Goal: Entertainment & Leisure: Consume media (video, audio)

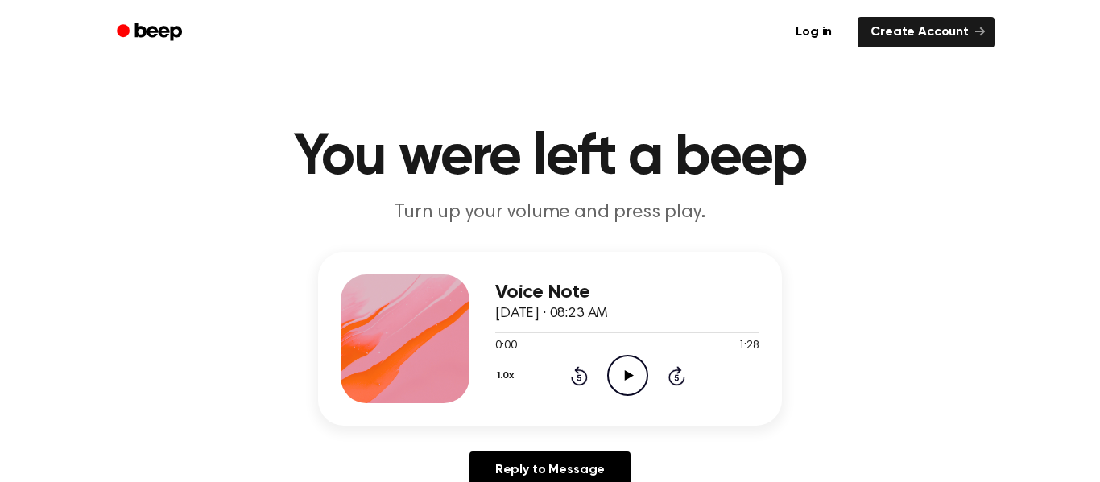
click at [627, 379] on icon at bounding box center [628, 376] width 9 height 10
click at [634, 362] on icon "Play Audio" at bounding box center [627, 375] width 41 height 41
click at [637, 387] on icon "Pause Audio" at bounding box center [627, 375] width 41 height 41
